Goal: Task Accomplishment & Management: Use online tool/utility

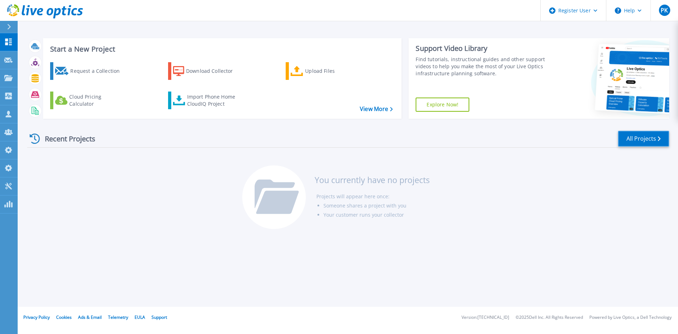
drag, startPoint x: 631, startPoint y: 142, endPoint x: 614, endPoint y: 145, distance: 17.6
click at [631, 142] on link "All Projects" at bounding box center [643, 139] width 51 height 16
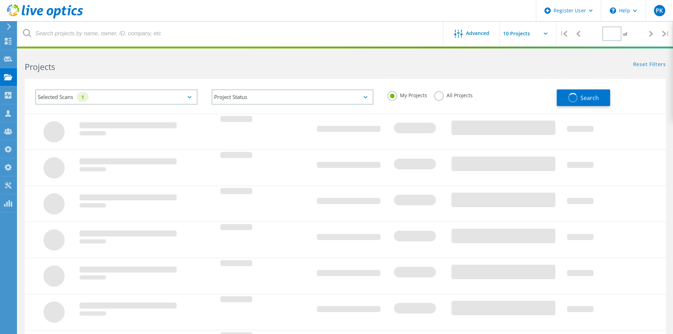
type input "1"
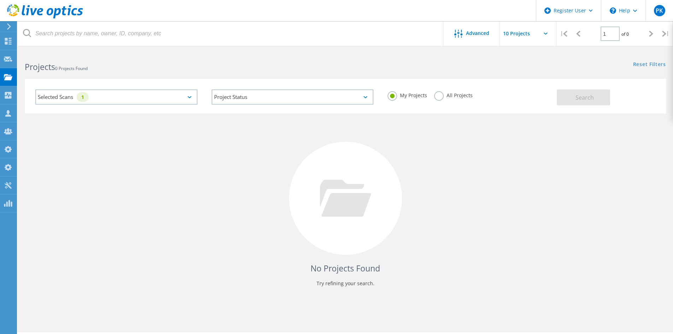
drag, startPoint x: 443, startPoint y: 96, endPoint x: 433, endPoint y: 98, distance: 10.0
click at [442, 96] on label "All Projects" at bounding box center [453, 94] width 38 height 7
click at [0, 0] on input "All Projects" at bounding box center [0, 0] width 0 height 0
drag, startPoint x: 151, startPoint y: 91, endPoint x: 149, endPoint y: 99, distance: 8.0
click at [151, 91] on div "Selected Scans 1" at bounding box center [116, 96] width 162 height 15
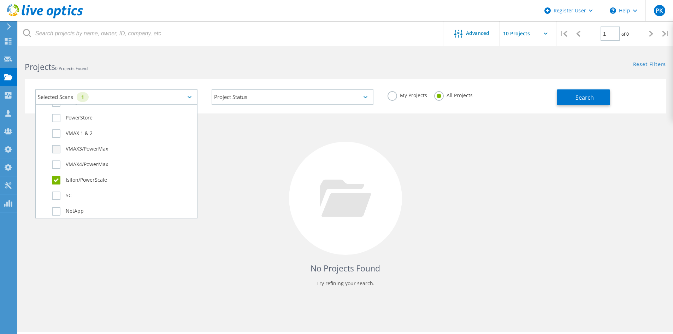
scroll to position [212, 0]
click at [582, 98] on span "Search" at bounding box center [584, 98] width 18 height 8
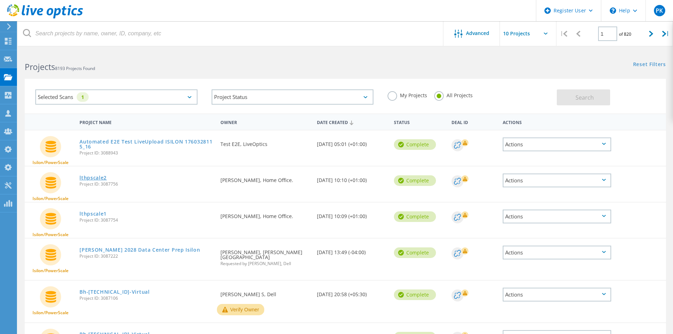
click at [98, 178] on link "lthpscale2" at bounding box center [92, 177] width 27 height 5
click at [95, 213] on link "lthpscale1" at bounding box center [92, 213] width 27 height 5
click at [98, 248] on link "Glynn 2028 Data Center Prep Isilon" at bounding box center [139, 249] width 120 height 5
click at [97, 289] on link "Bh-10.224.11.244-Virtual" at bounding box center [114, 291] width 70 height 5
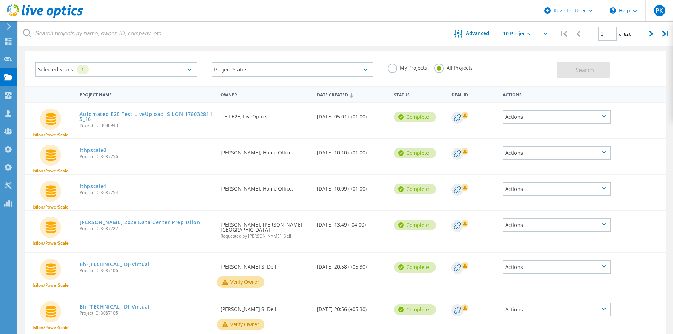
scroll to position [0, 0]
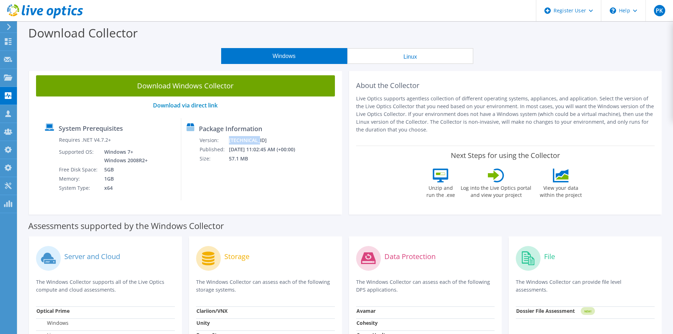
drag, startPoint x: 278, startPoint y: 138, endPoint x: 237, endPoint y: 140, distance: 41.3
click at [237, 140] on tr "Version: 26.3.10.224" at bounding box center [251, 140] width 105 height 9
